Goal: Navigation & Orientation: Find specific page/section

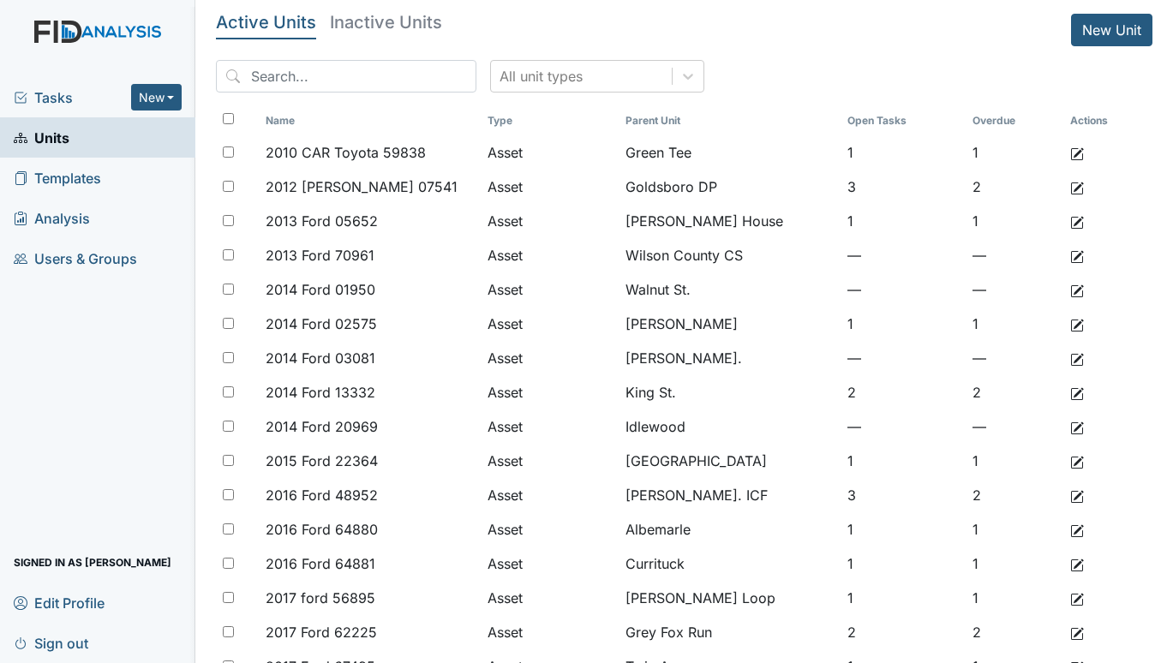
click at [63, 92] on span "Tasks" at bounding box center [72, 97] width 117 height 21
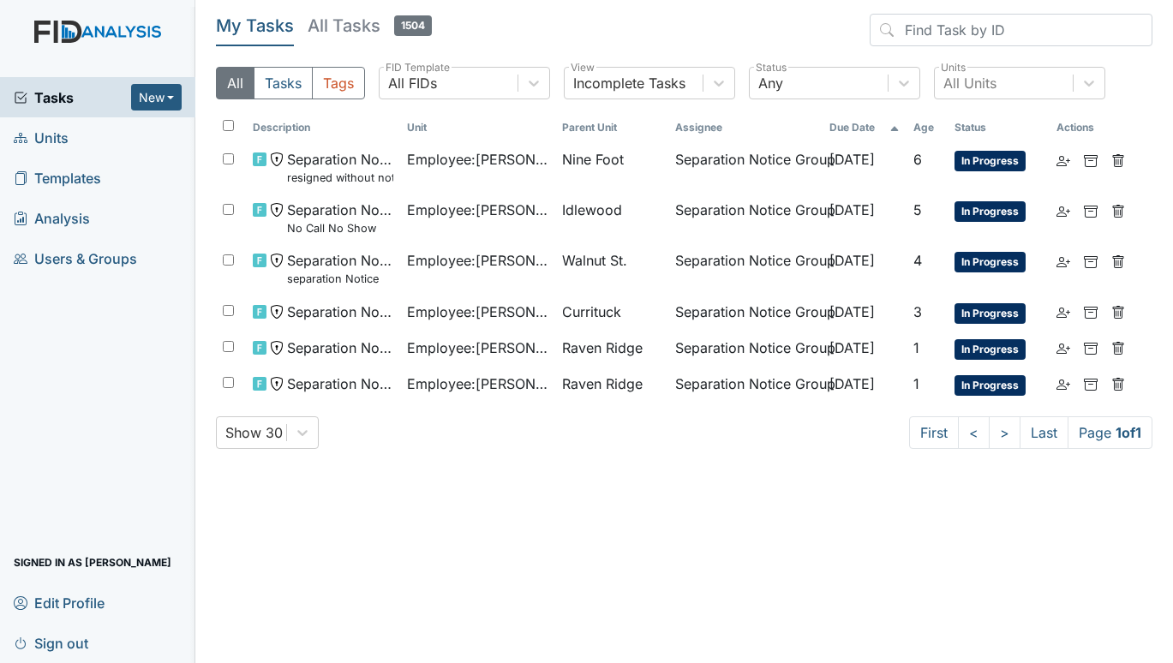
click at [38, 139] on span "Units" at bounding box center [41, 137] width 55 height 27
